Goal: Task Accomplishment & Management: Complete application form

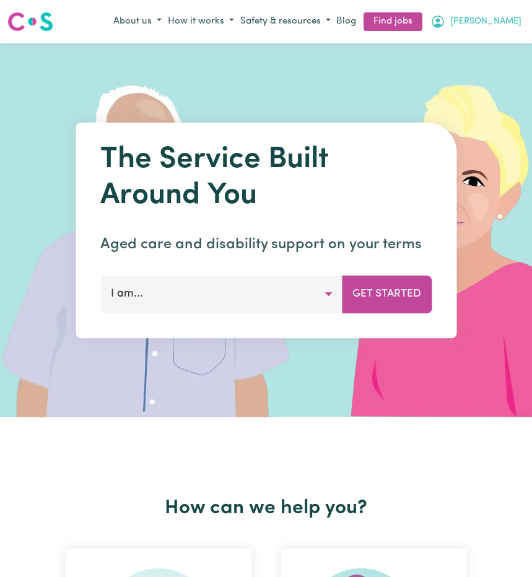
click at [510, 24] on span "[PERSON_NAME]" at bounding box center [485, 22] width 71 height 14
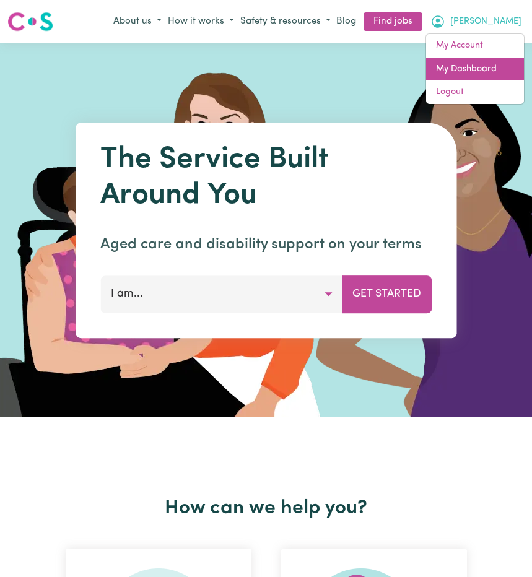
click at [464, 65] on link "My Dashboard" at bounding box center [475, 70] width 98 height 24
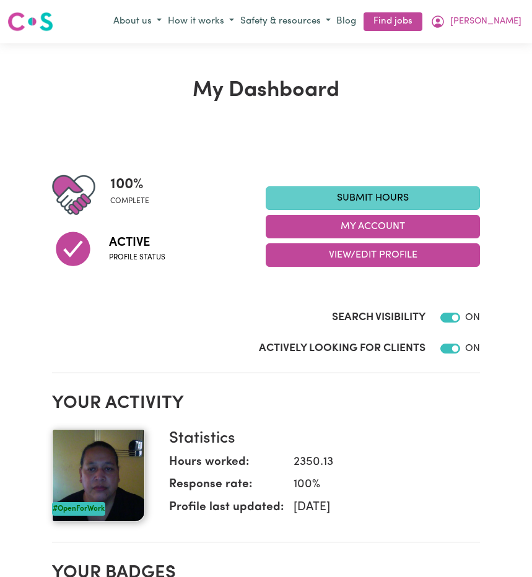
click at [326, 198] on link "Submit Hours" at bounding box center [372, 198] width 214 height 24
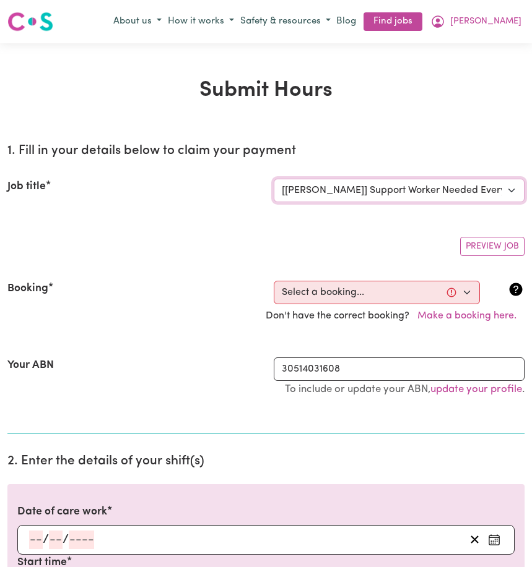
select select "14233"
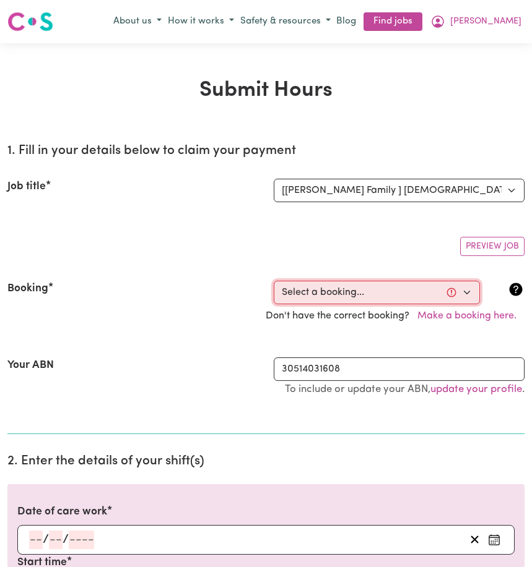
select select "356173"
type input "[DATE]"
type input "10"
type input "9"
type input "2025"
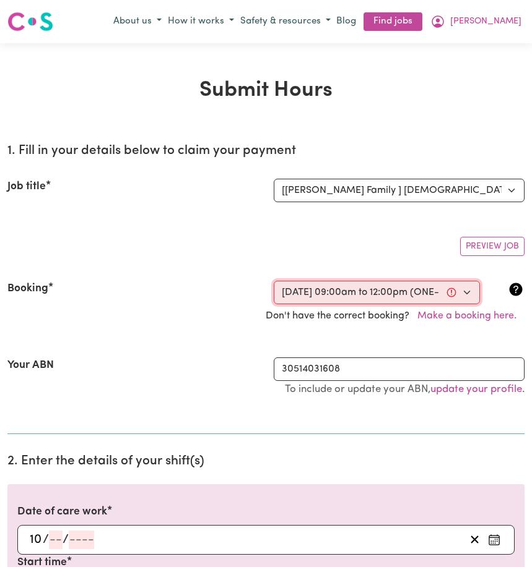
type input "09:00"
type input "9"
type input "0"
select select "am"
type input "12:00"
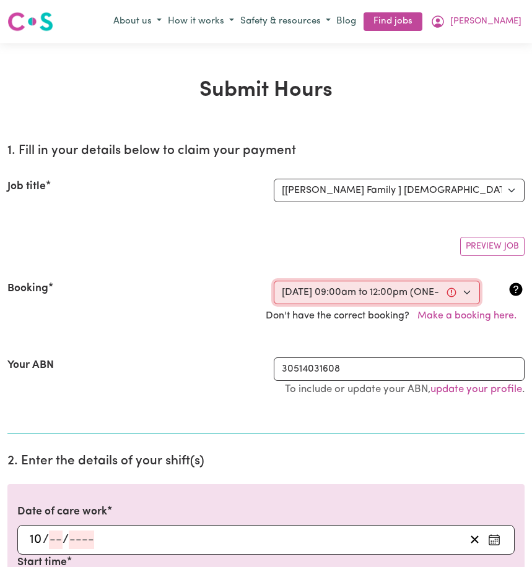
type input "12"
type input "0"
select select "pm"
select select "45-Weekday"
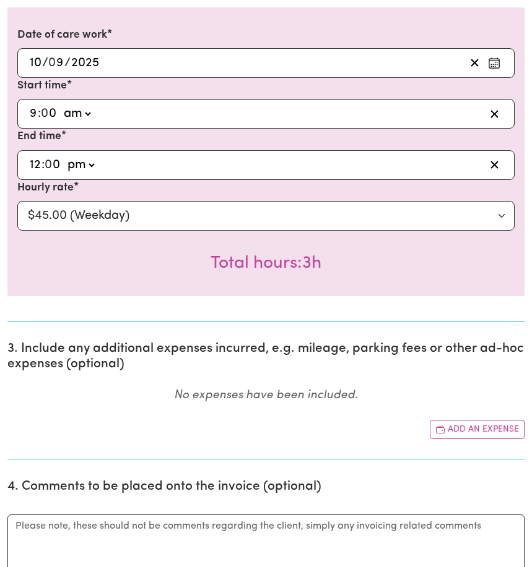
scroll to position [521, 0]
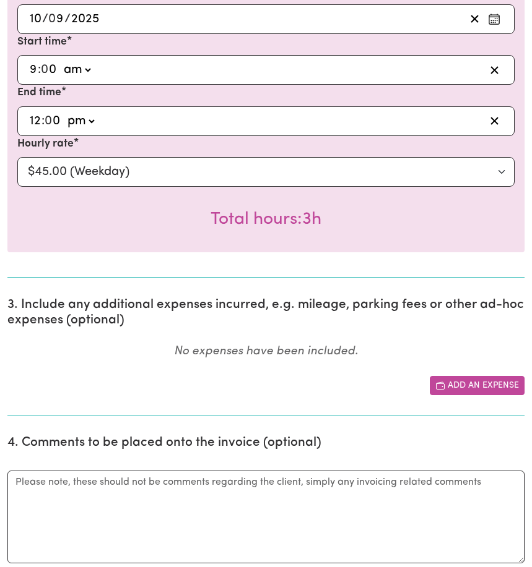
click at [465, 386] on button "Add an expense" at bounding box center [476, 385] width 95 height 19
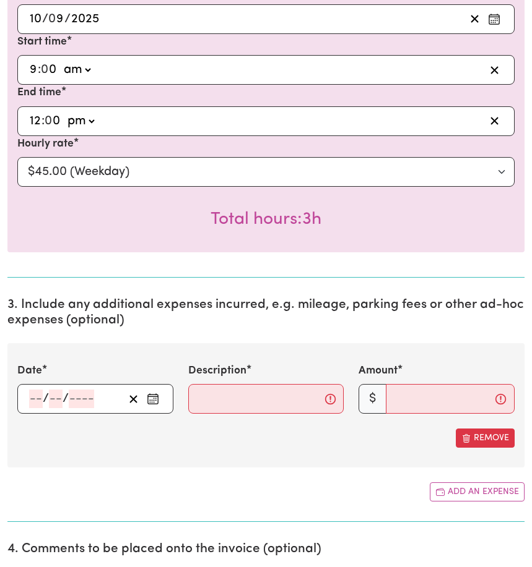
click at [152, 402] on circle "Enter the date of expense" at bounding box center [151, 400] width 1 height 1
click at [187, 455] on div "Date / / « ‹ [DATE] › » Mon Tue Wed Thu Fri Sat Sun 1 2 3 4 5 6 7 8 9 10 11 12 …" at bounding box center [265, 405] width 517 height 124
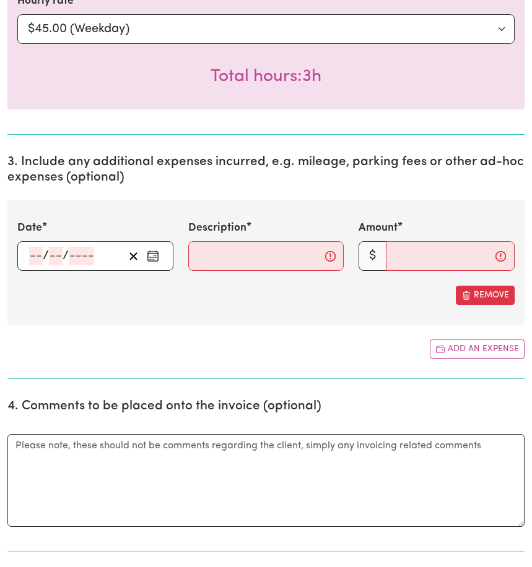
scroll to position [553, 0]
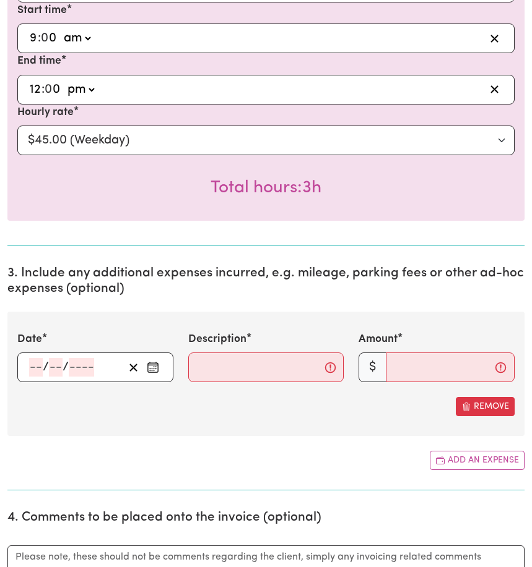
click at [153, 370] on icon "Enter the date of expense" at bounding box center [153, 367] width 12 height 12
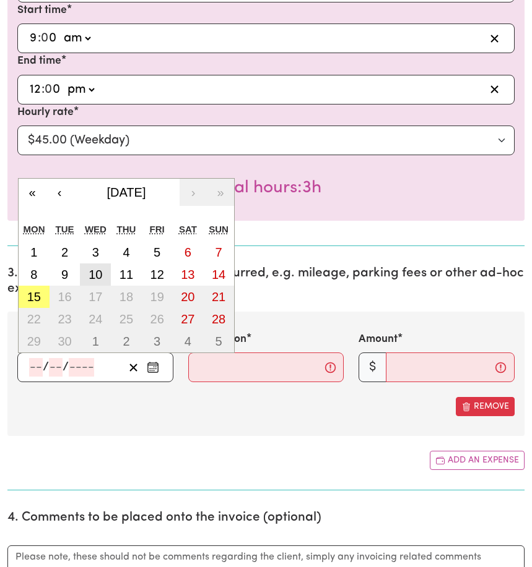
click at [100, 277] on abbr "10" at bounding box center [95, 275] width 14 height 14
type input "[DATE]"
type input "10"
type input "9"
type input "2025"
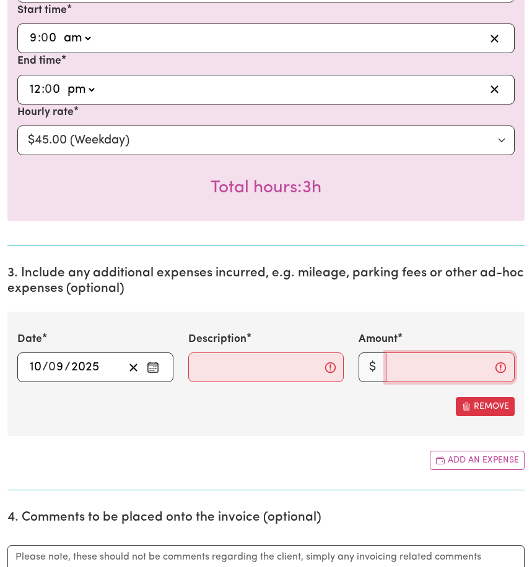
click at [407, 373] on input "Amount" at bounding box center [450, 368] width 129 height 30
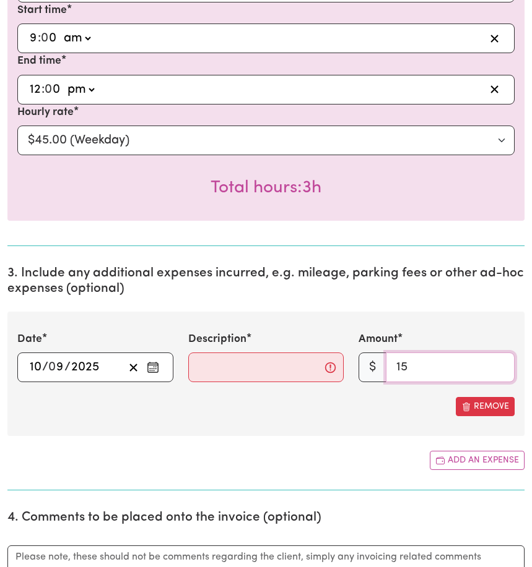
type input "15"
click at [198, 372] on input "Description" at bounding box center [266, 368] width 156 height 30
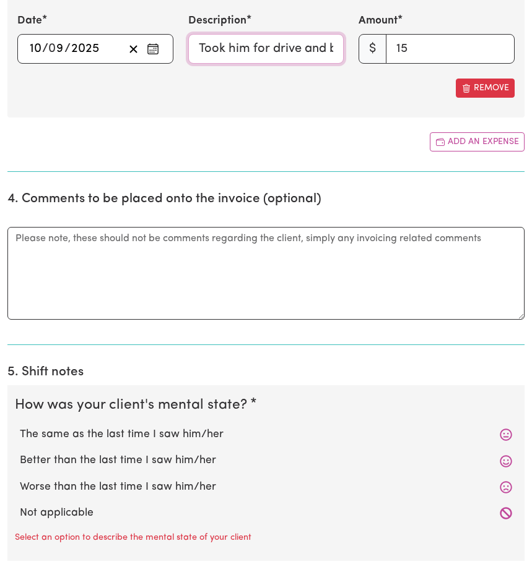
scroll to position [946, 0]
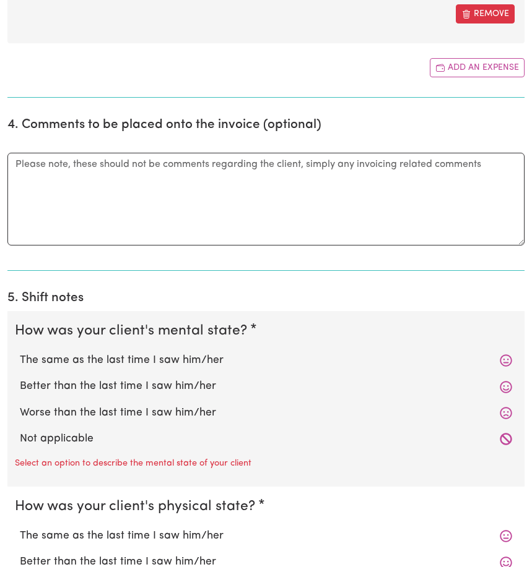
type input "Took him for drive and buy food"
click at [77, 440] on label "Not applicable" at bounding box center [266, 439] width 492 height 16
click at [20, 431] on input "Not applicable" at bounding box center [19, 431] width 1 height 1
radio input "true"
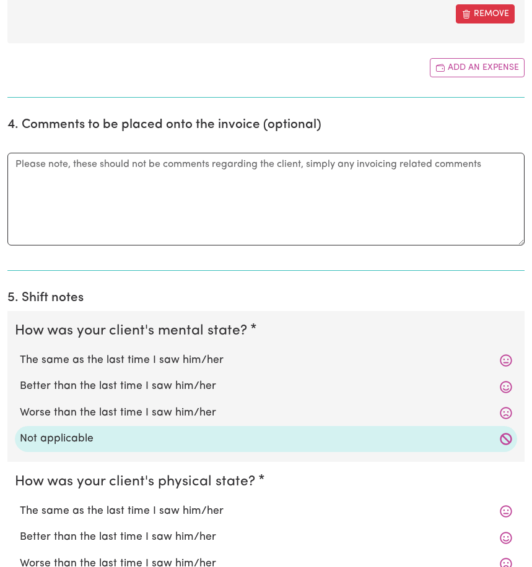
scroll to position [1103, 0]
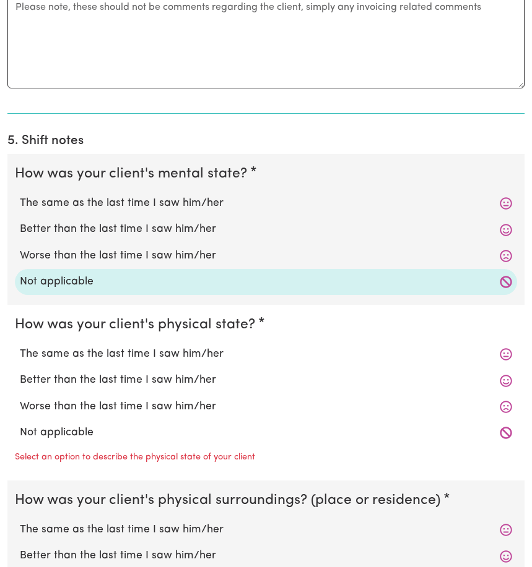
click at [77, 436] on label "Not applicable" at bounding box center [266, 433] width 492 height 16
click at [20, 425] on input "Not applicable" at bounding box center [19, 425] width 1 height 1
radio input "true"
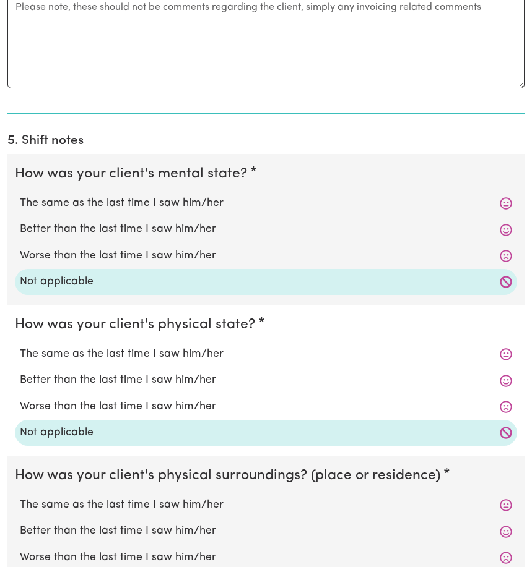
scroll to position [1218, 0]
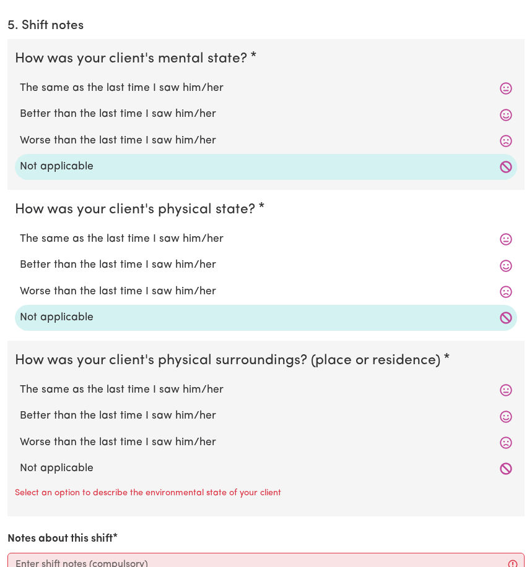
click at [66, 473] on label "Not applicable" at bounding box center [266, 469] width 492 height 16
click at [20, 461] on input "Not applicable" at bounding box center [19, 460] width 1 height 1
radio input "true"
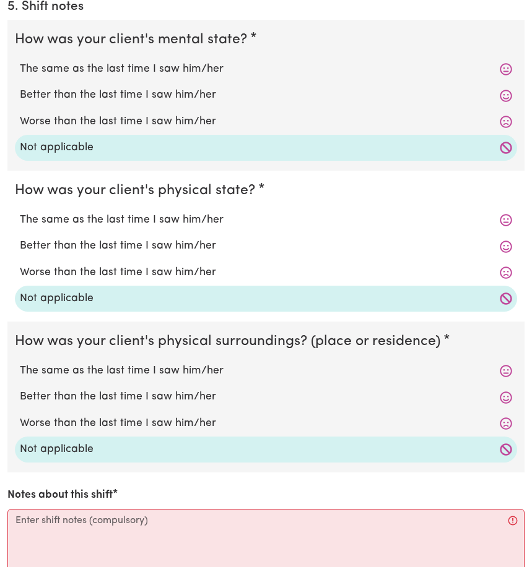
scroll to position [1501, 0]
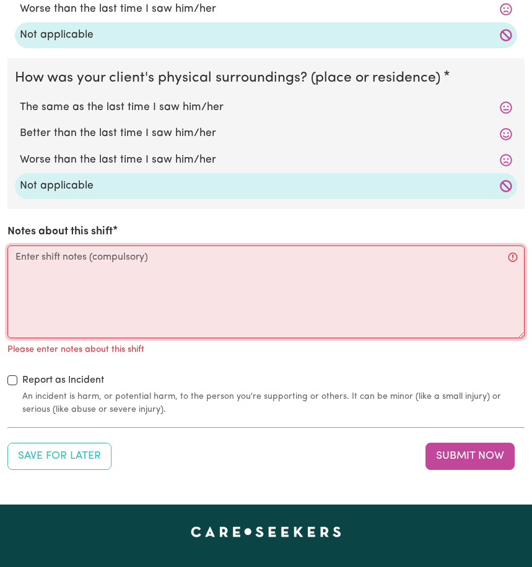
click at [38, 274] on textarea "Notes about this shift" at bounding box center [265, 292] width 517 height 93
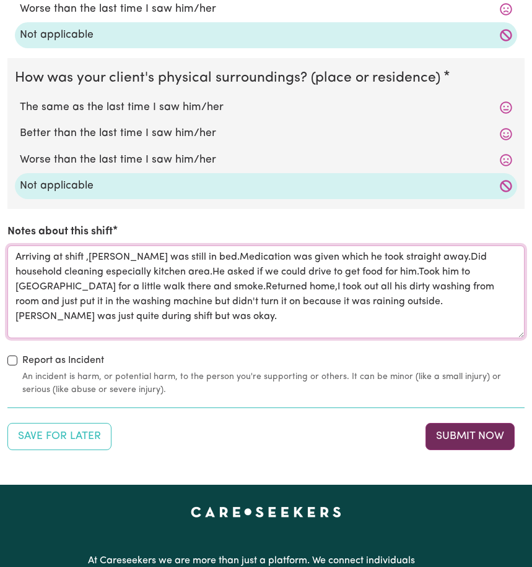
type textarea "Arriving at shift ,[PERSON_NAME] was still in bed.Medication was given which he…"
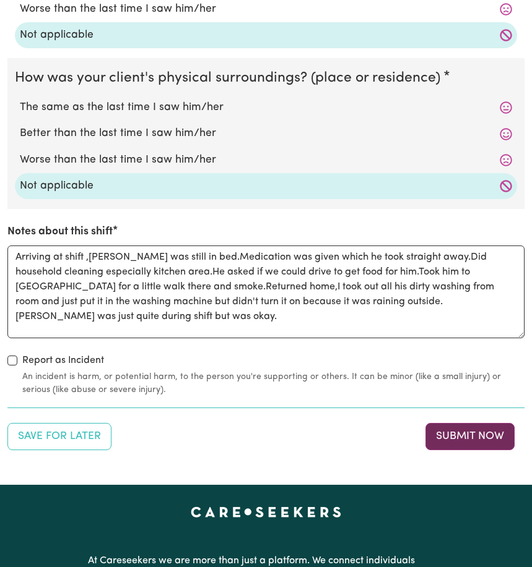
click at [457, 437] on button "Submit Now" at bounding box center [469, 436] width 89 height 27
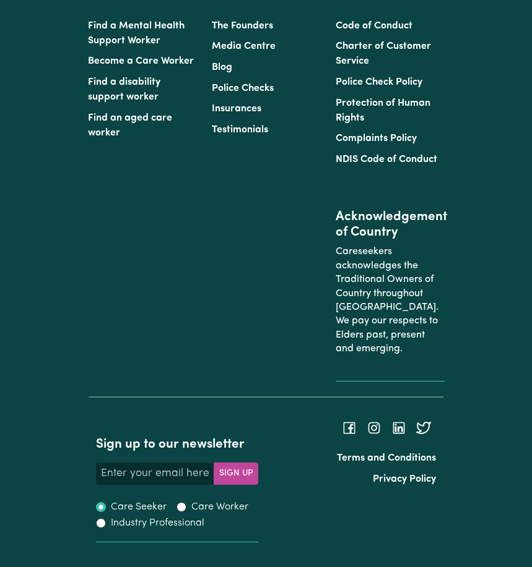
scroll to position [0, 0]
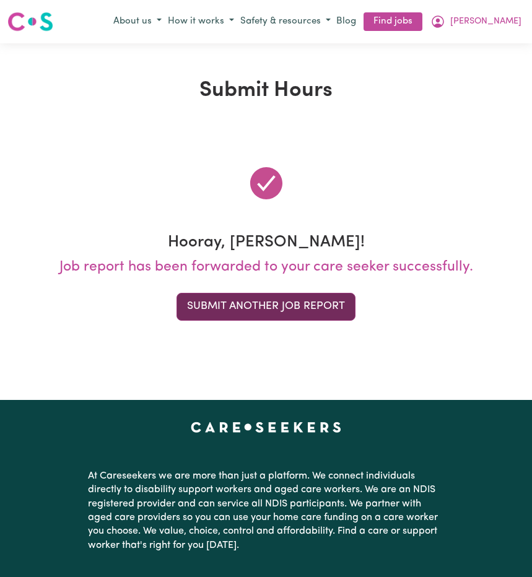
click at [259, 308] on button "Submit Another Job Report" at bounding box center [265, 306] width 179 height 27
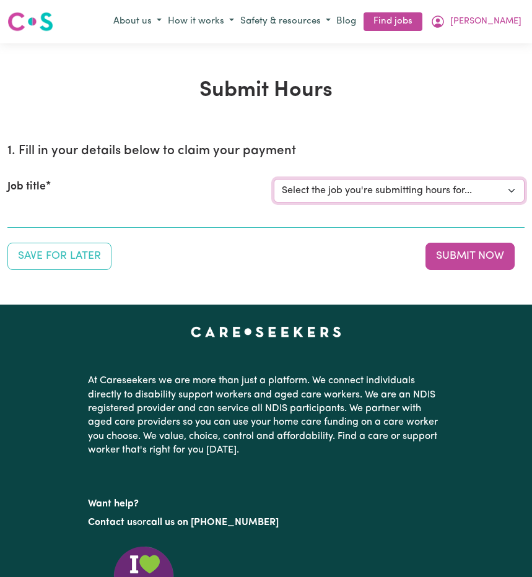
select select "14233"
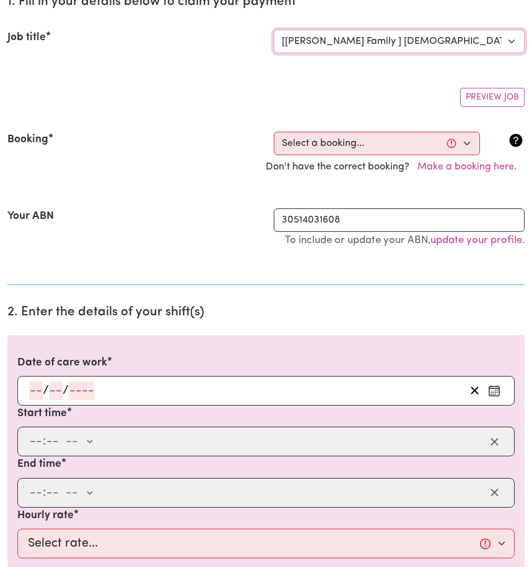
scroll to position [166, 0]
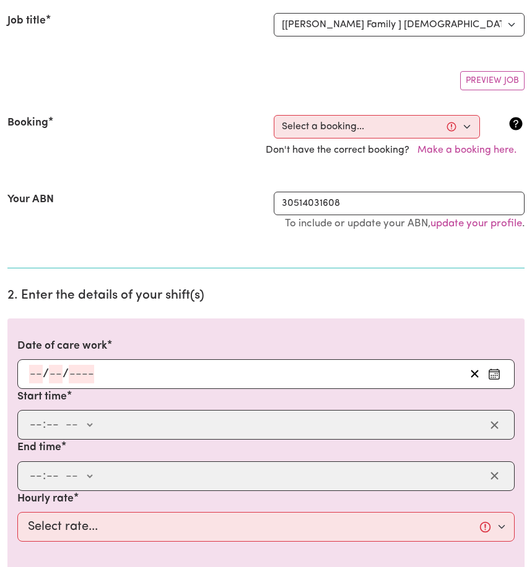
click at [488, 373] on icon "Enter the date of care work" at bounding box center [494, 374] width 12 height 12
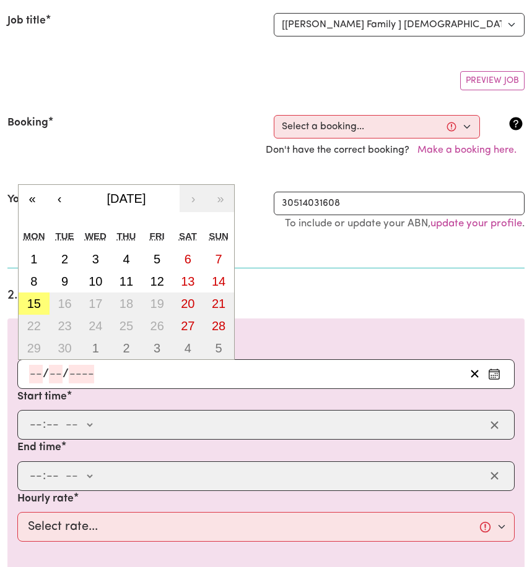
click at [143, 147] on div "Don't have the correct booking? Make a booking here." at bounding box center [266, 151] width 532 height 24
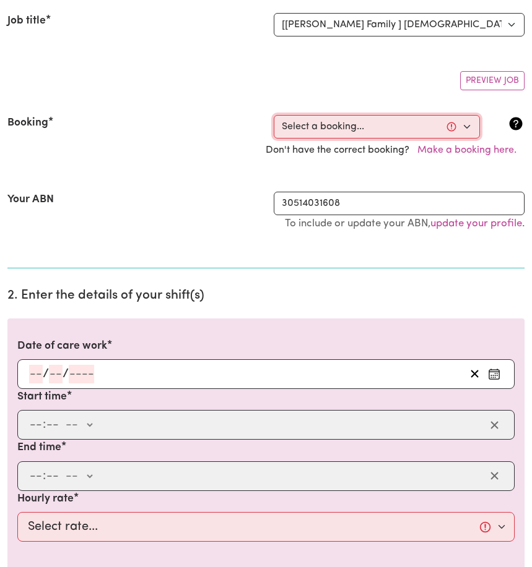
select select "362276"
type input "[DATE]"
type input "12"
type input "9"
type input "2025"
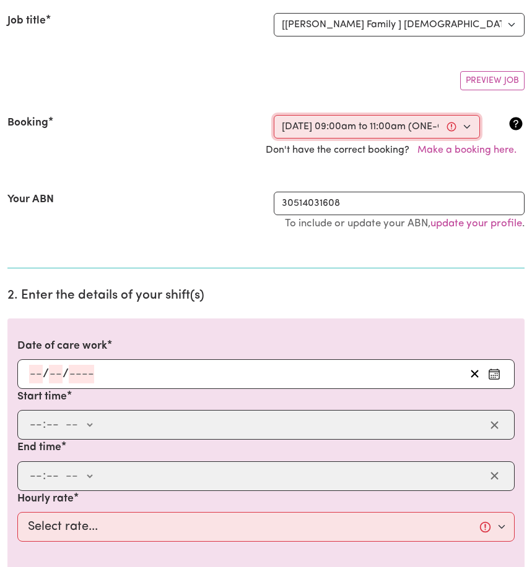
type input "09:00"
type input "9"
type input "0"
select select "am"
type input "11:00"
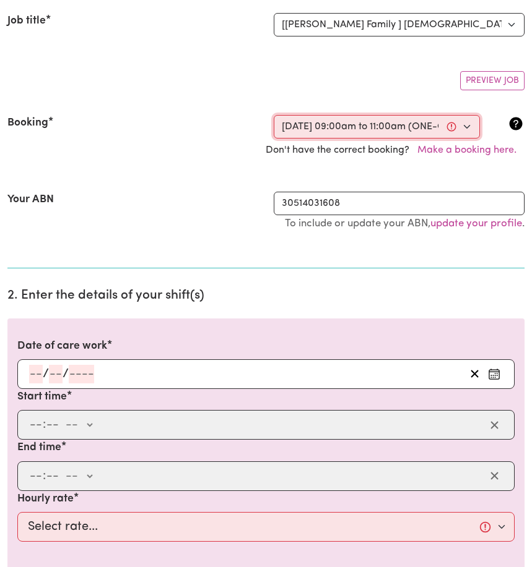
type input "11"
type input "0"
select select "am"
select select "45-Weekday"
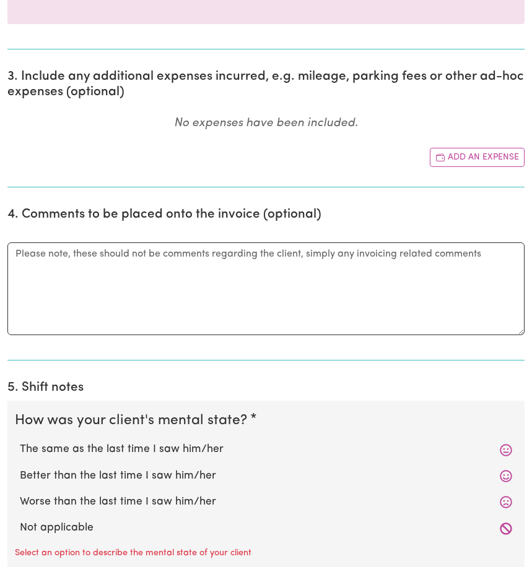
scroll to position [655, 0]
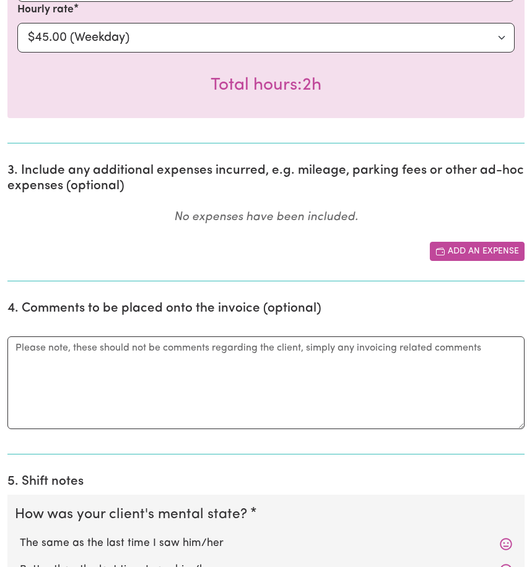
click at [504, 256] on button "Add an expense" at bounding box center [476, 251] width 95 height 19
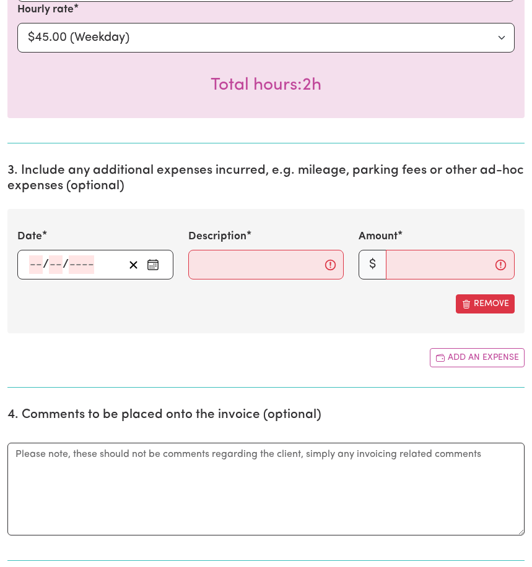
click at [148, 269] on rect "Enter the date of expense" at bounding box center [153, 265] width 10 height 9
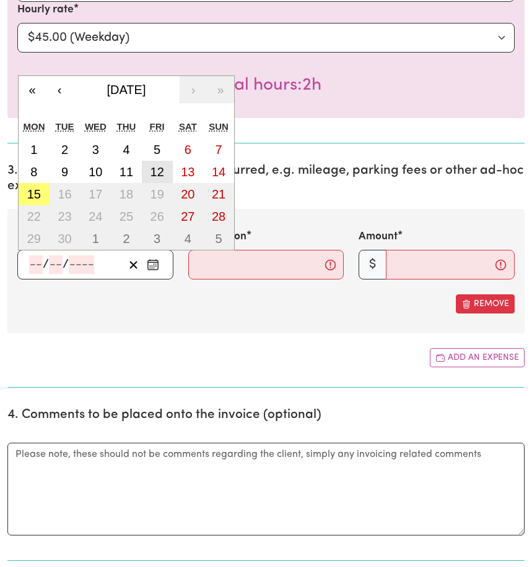
click at [155, 174] on abbr "12" at bounding box center [157, 172] width 14 height 14
type input "[DATE]"
type input "12"
type input "9"
type input "2025"
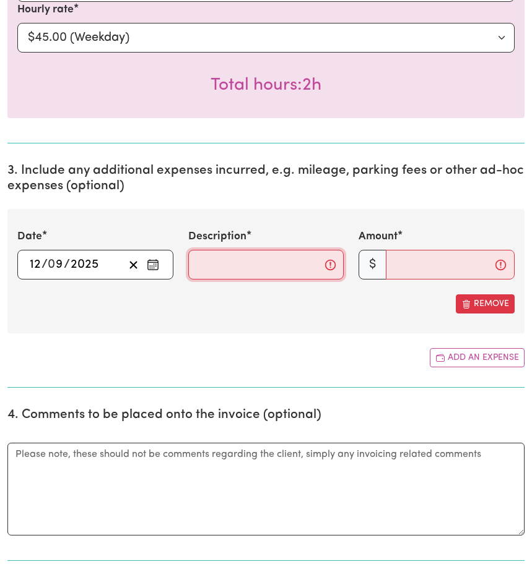
click at [203, 269] on input "Description" at bounding box center [266, 265] width 156 height 30
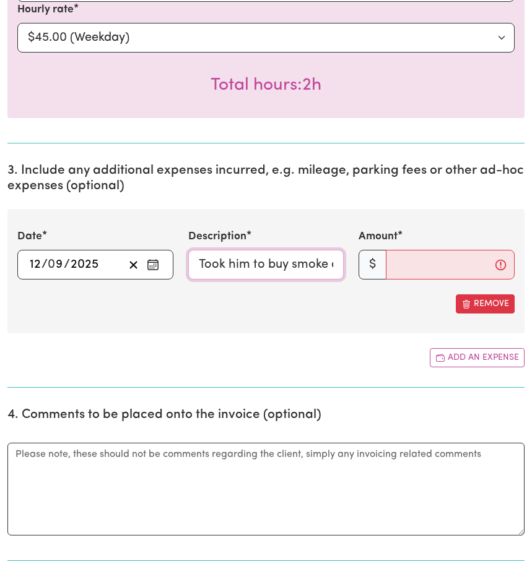
type input "Took him to buy smoke and drive"
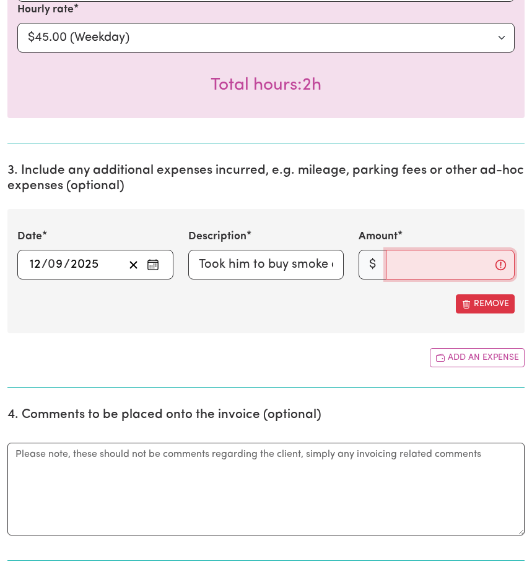
click at [399, 263] on input "Amount" at bounding box center [450, 265] width 129 height 30
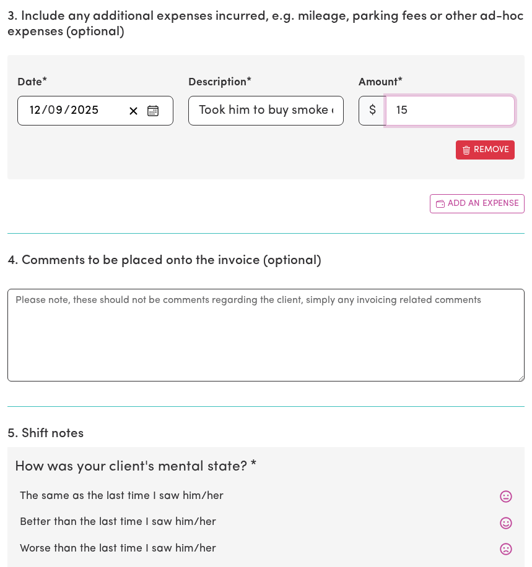
scroll to position [1030, 0]
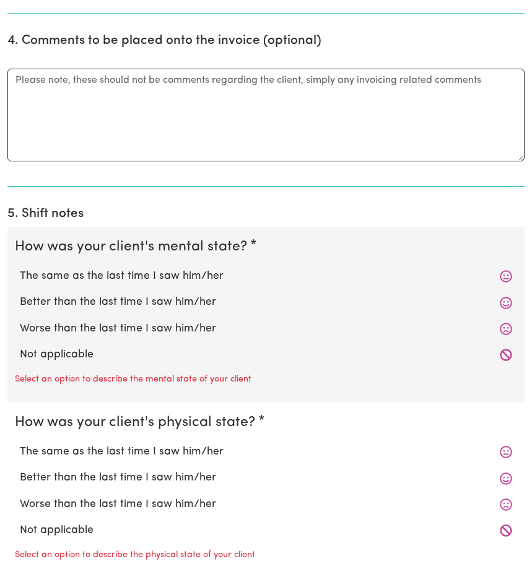
type input "15"
click at [108, 363] on label "Not applicable" at bounding box center [266, 355] width 492 height 16
click at [20, 347] on input "Not applicable" at bounding box center [19, 347] width 1 height 1
radio input "true"
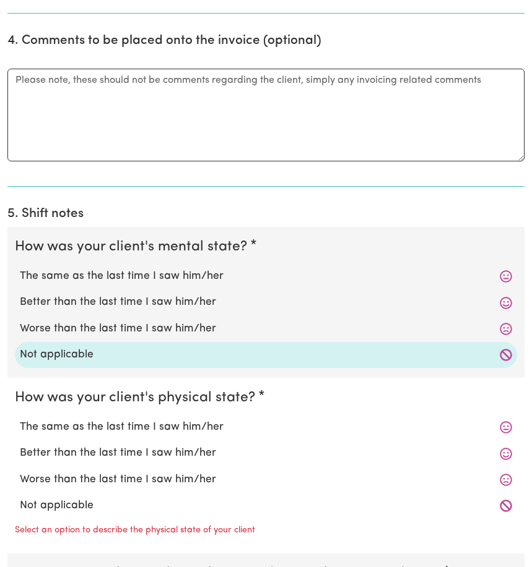
scroll to position [1260, 0]
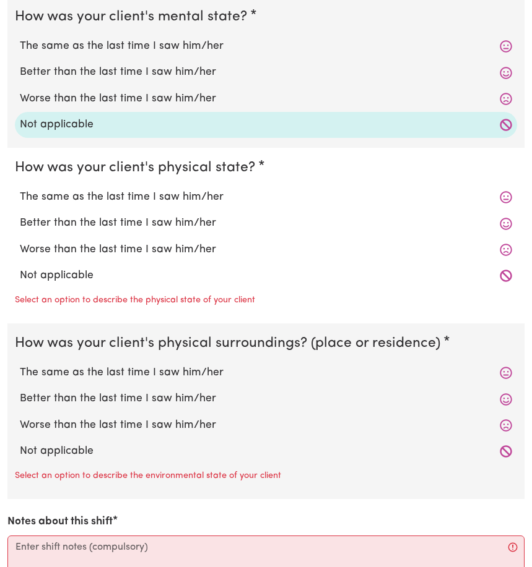
click at [81, 280] on label "Not applicable" at bounding box center [266, 276] width 492 height 16
click at [20, 268] on input "Not applicable" at bounding box center [19, 267] width 1 height 1
radio input "true"
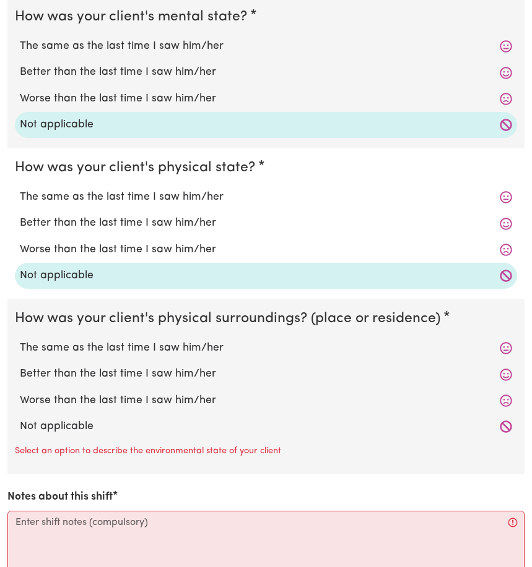
scroll to position [1370, 0]
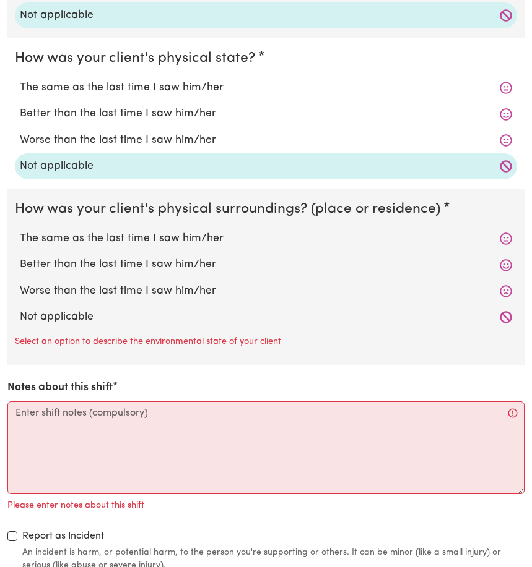
click at [88, 326] on label "Not applicable" at bounding box center [266, 317] width 492 height 16
click at [20, 309] on input "Not applicable" at bounding box center [19, 309] width 1 height 1
radio input "true"
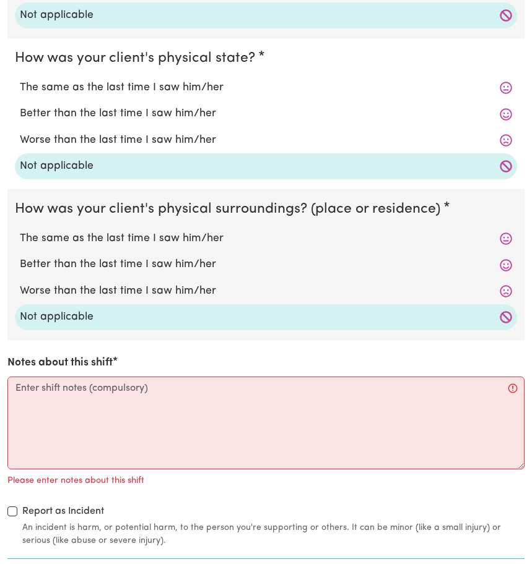
scroll to position [1472, 0]
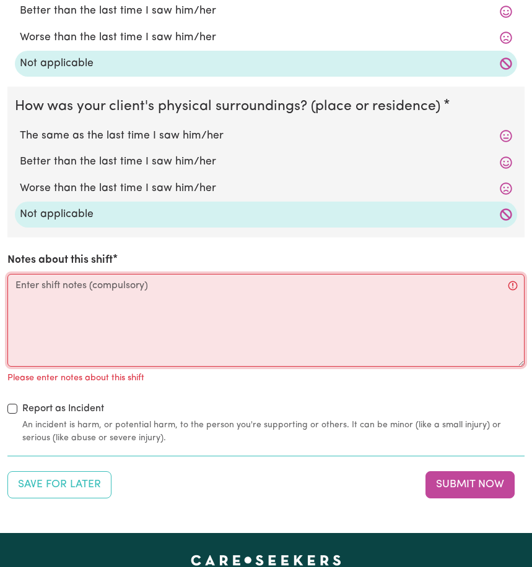
click at [50, 306] on textarea "Notes about this shift" at bounding box center [265, 320] width 517 height 93
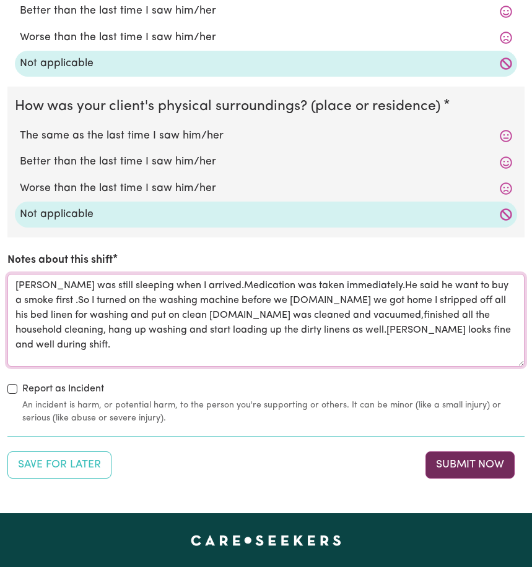
type textarea "[PERSON_NAME] was still sleeping when I arrived.Medication was taken immediatel…"
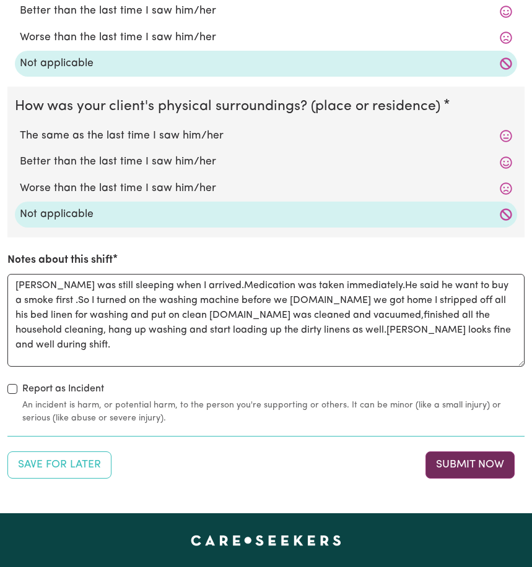
click at [455, 464] on button "Submit Now" at bounding box center [469, 465] width 89 height 27
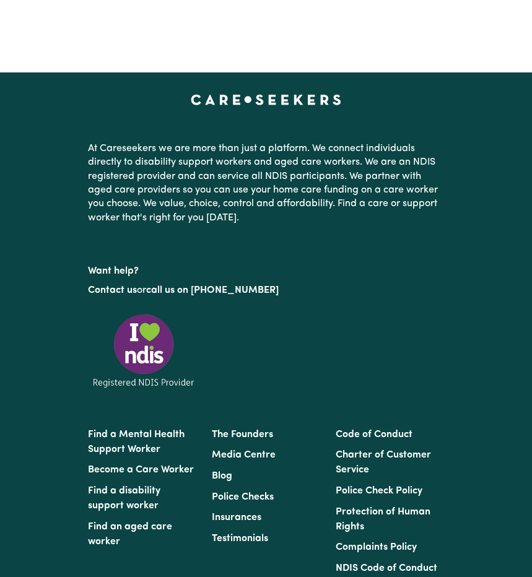
scroll to position [0, 0]
